Goal: Transaction & Acquisition: Purchase product/service

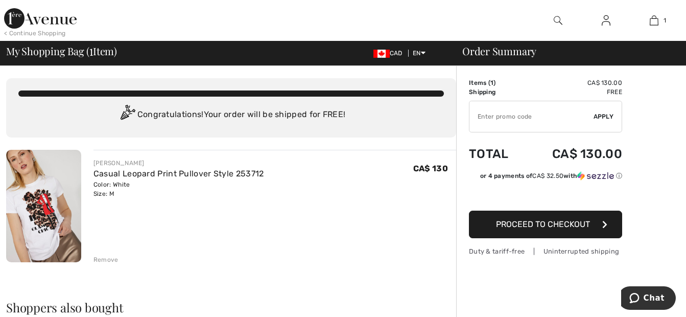
click at [516, 217] on button "Proceed to Checkout" at bounding box center [545, 224] width 153 height 28
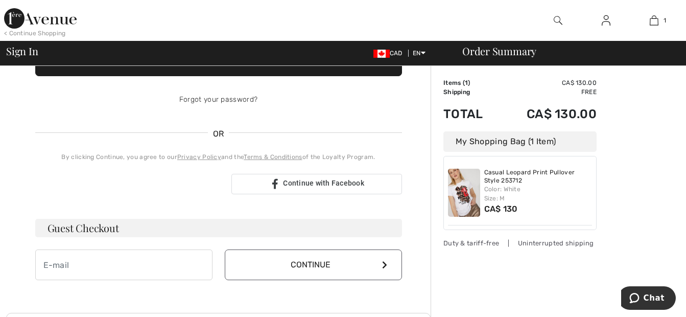
scroll to position [153, 0]
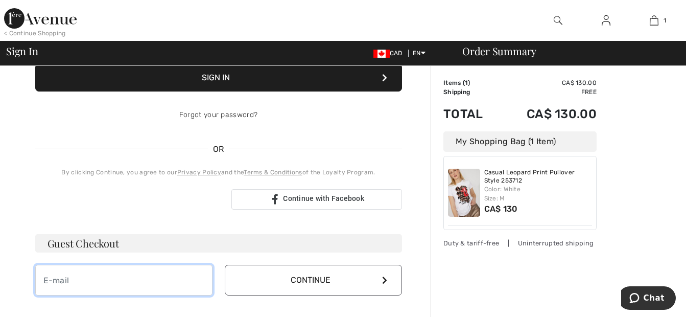
click at [78, 275] on input "email" at bounding box center [123, 280] width 177 height 31
type input "lapierre_yvan@videotron.ca"
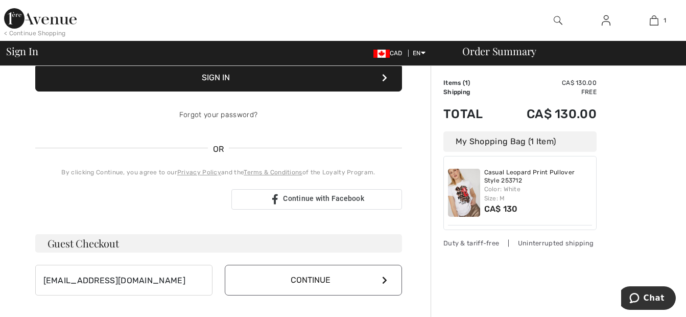
click at [386, 279] on icon at bounding box center [384, 280] width 5 height 8
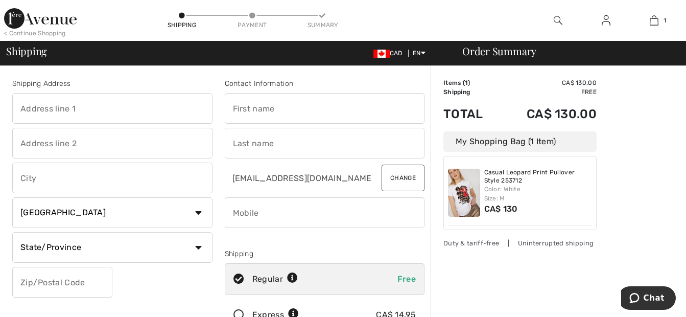
click at [108, 109] on input "text" at bounding box center [112, 108] width 200 height 31
type input "[STREET_ADDRESS][PERSON_NAME]"
type input "THETFORD MINES"
select select "QC"
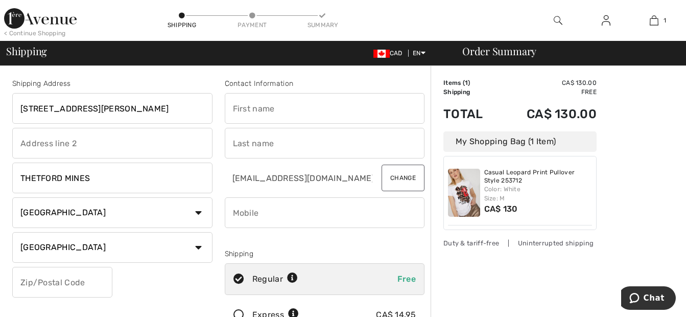
type input "G6H1S7"
type input "[PERSON_NAME]"
type input "4184237427"
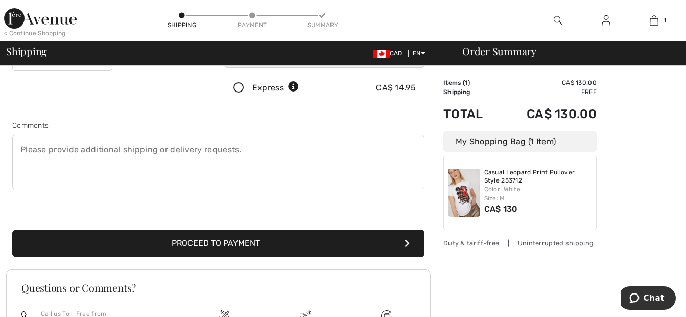
scroll to position [255, 0]
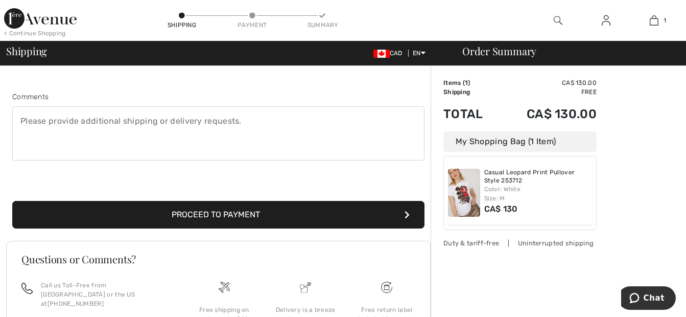
click at [246, 210] on button "Proceed to Payment" at bounding box center [218, 215] width 412 height 28
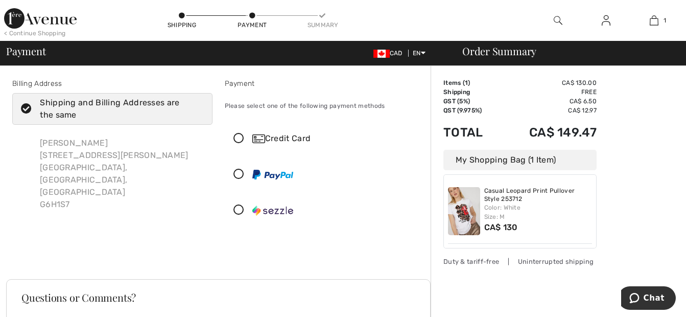
click at [240, 135] on icon at bounding box center [238, 138] width 27 height 11
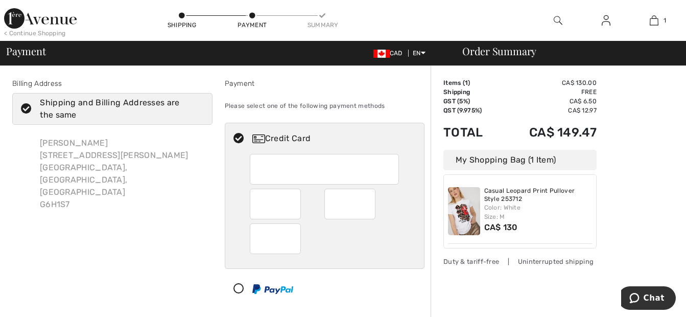
click at [183, 188] on div "Diane Jacques 671 Rue Maheux Thetford Mines, QC, CA G6H1S7" at bounding box center [112, 174] width 200 height 90
click at [239, 135] on icon at bounding box center [238, 138] width 27 height 11
click at [237, 135] on icon at bounding box center [238, 138] width 27 height 11
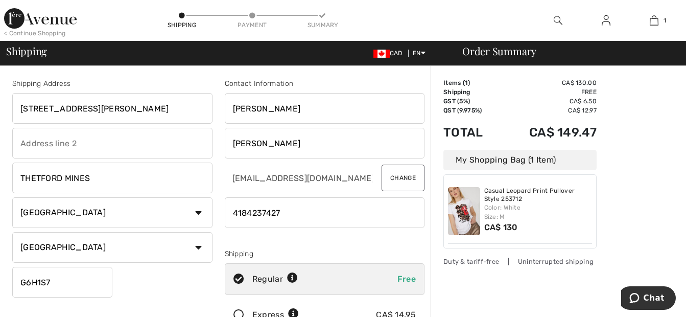
click at [407, 178] on button "Change" at bounding box center [403, 177] width 43 height 27
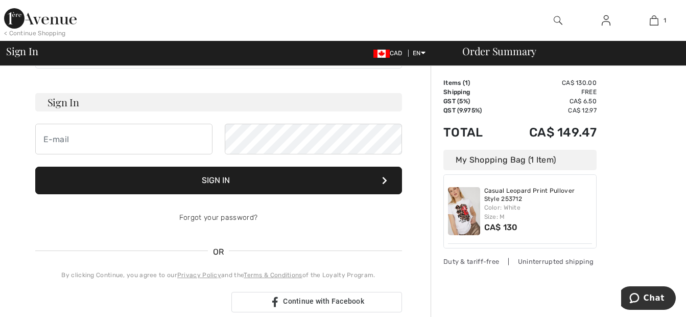
scroll to position [153, 0]
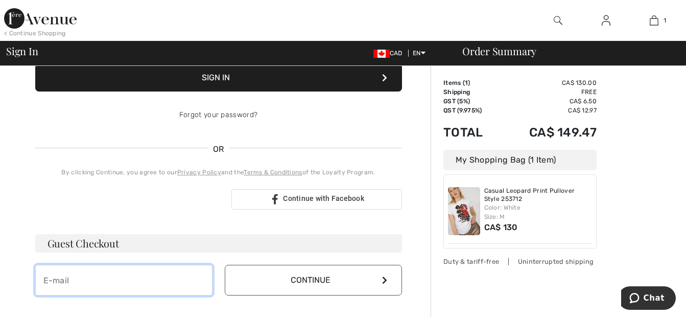
click at [95, 274] on input "email" at bounding box center [123, 280] width 177 height 31
type input "[EMAIL_ADDRESS][DOMAIN_NAME]"
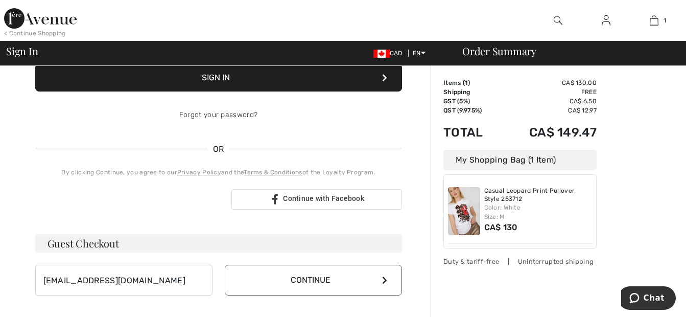
click at [365, 283] on button "Continue" at bounding box center [313, 280] width 177 height 31
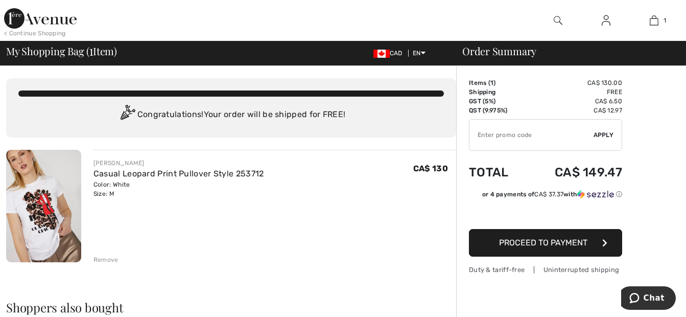
click at [493, 134] on input "TEXT" at bounding box center [531, 135] width 124 height 31
type input "NEW15"
click at [602, 133] on span "Apply" at bounding box center [603, 134] width 20 height 9
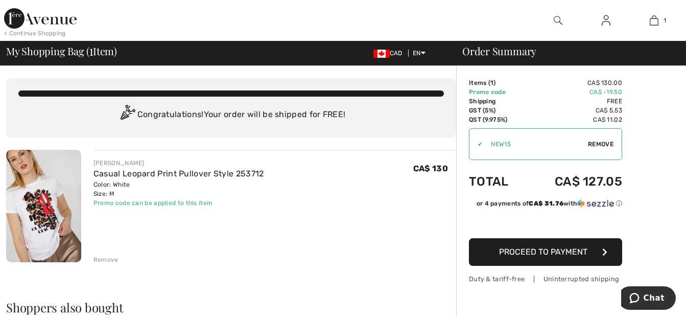
scroll to position [51, 0]
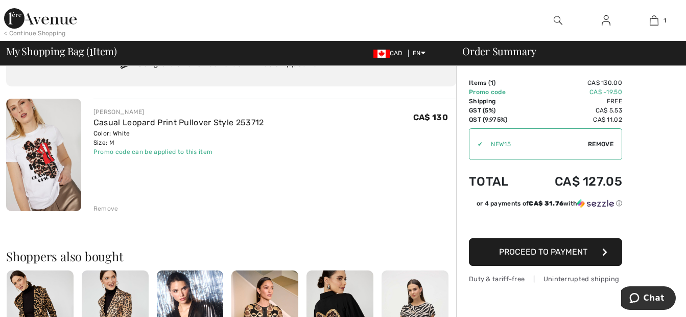
click at [515, 253] on span "Proceed to Payment" at bounding box center [543, 252] width 88 height 10
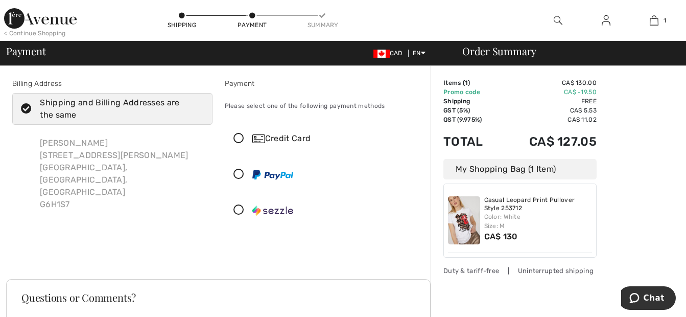
click at [467, 216] on img at bounding box center [464, 220] width 32 height 48
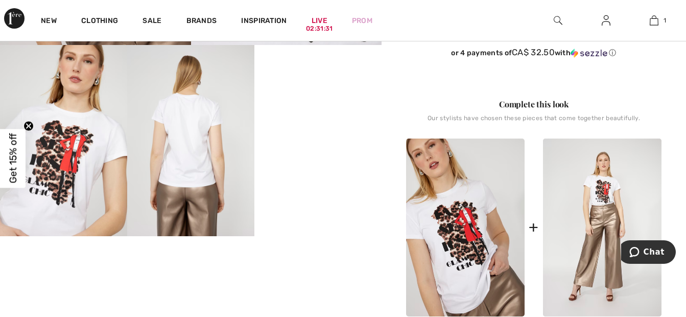
scroll to position [306, 0]
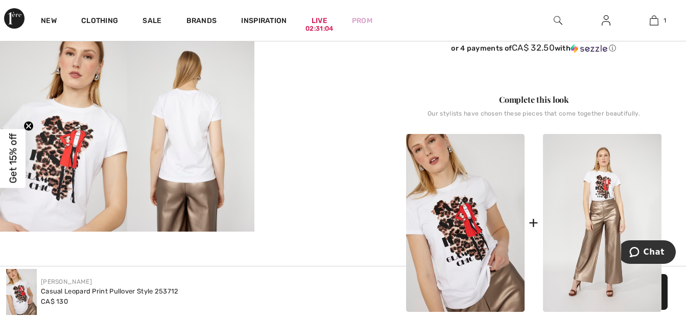
click at [62, 177] on img at bounding box center [63, 135] width 127 height 191
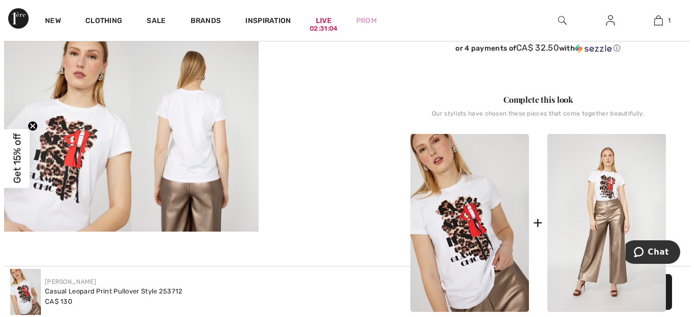
scroll to position [313, 0]
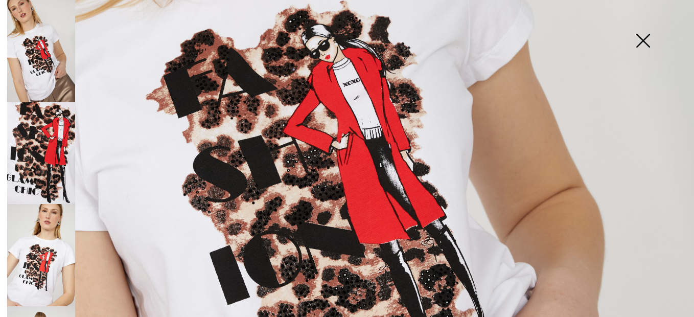
scroll to position [153, 0]
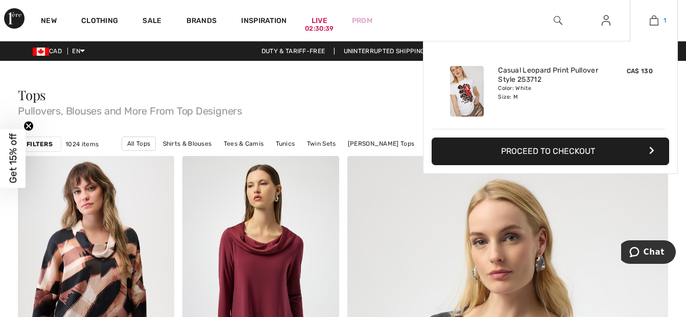
click at [655, 19] on img at bounding box center [654, 20] width 9 height 12
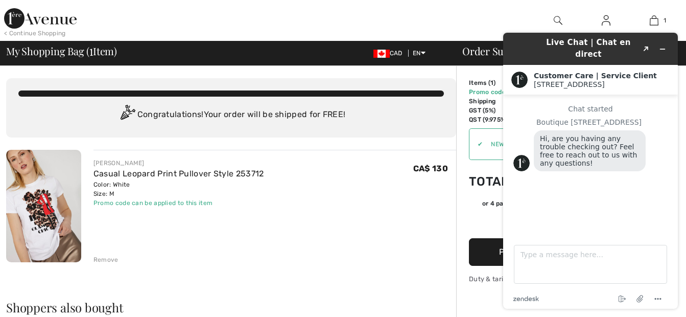
click at [386, 229] on div "[PERSON_NAME] Casual Leopard Print Pullover Style 253712 Color: White Size: M F…" at bounding box center [274, 207] width 363 height 114
click at [662, 46] on icon "Minimize widget" at bounding box center [662, 48] width 7 height 7
